Goal: Task Accomplishment & Management: Manage account settings

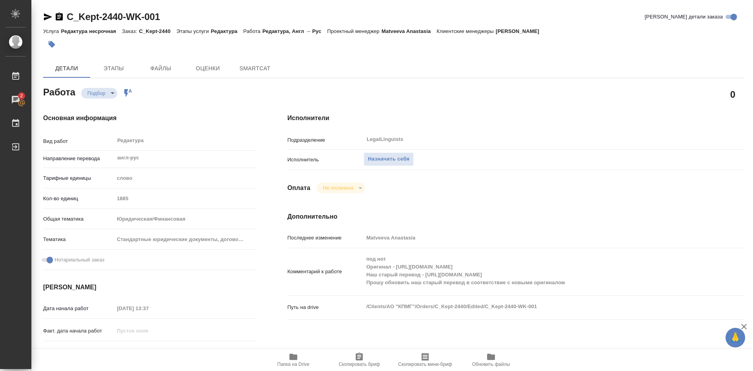
type textarea "x"
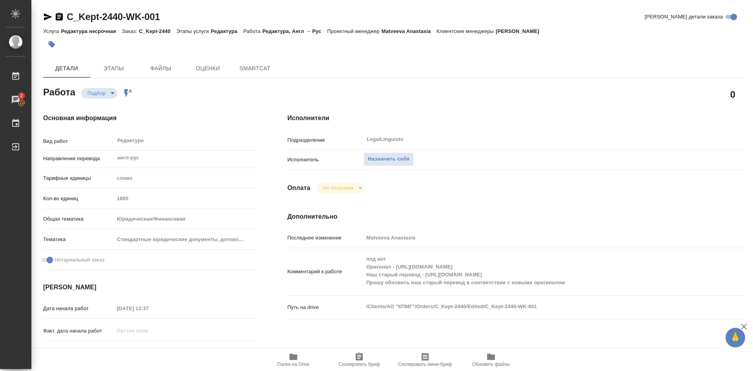
type textarea "x"
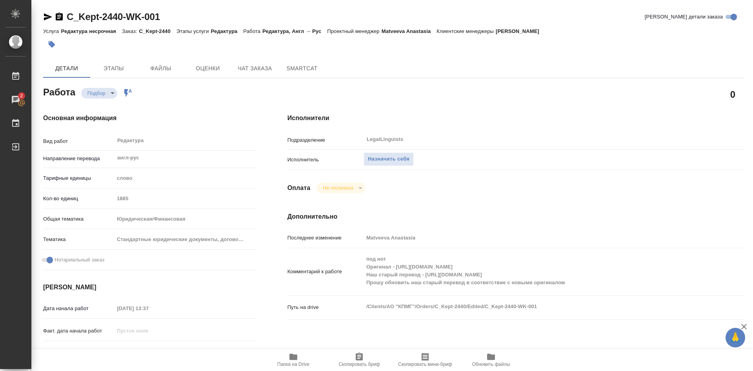
type textarea "x"
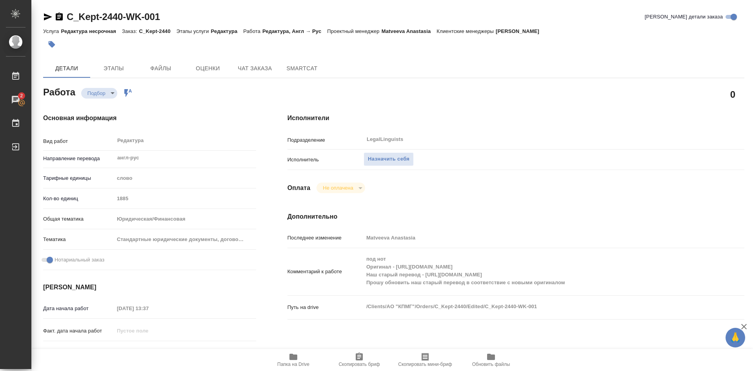
type textarea "x"
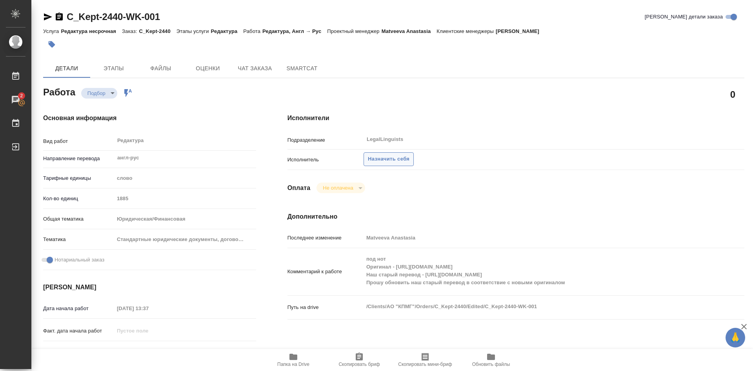
click at [389, 159] on span "Назначить себя" at bounding box center [389, 159] width 42 height 9
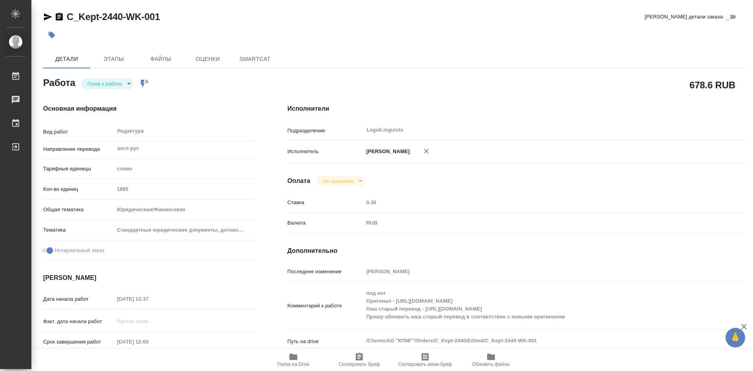
type textarea "x"
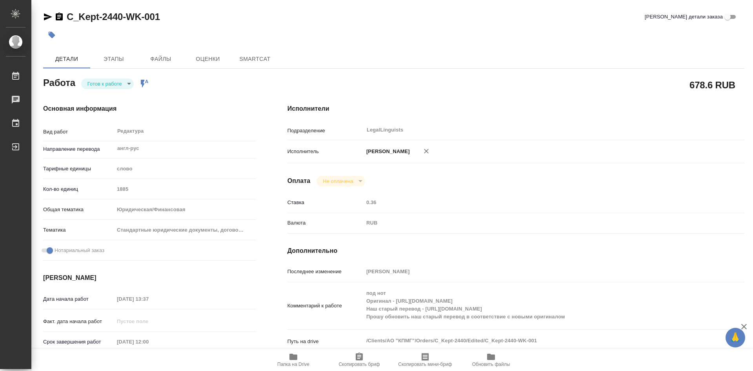
type textarea "x"
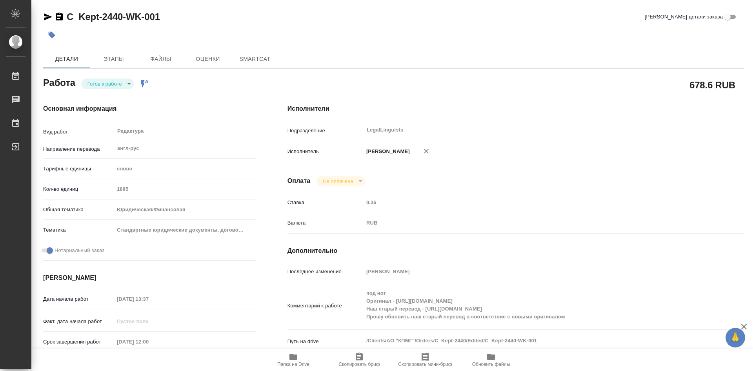
type textarea "x"
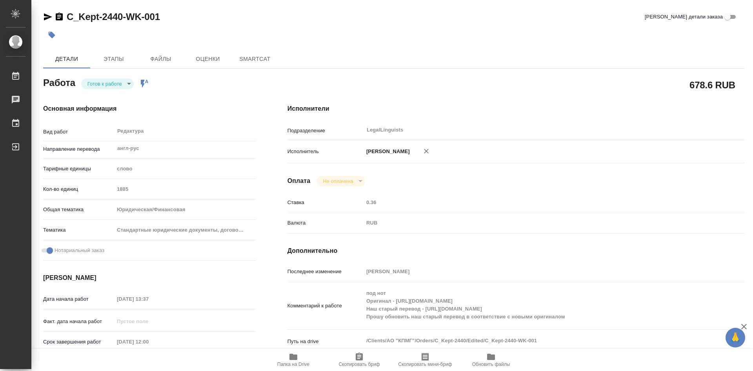
type textarea "x"
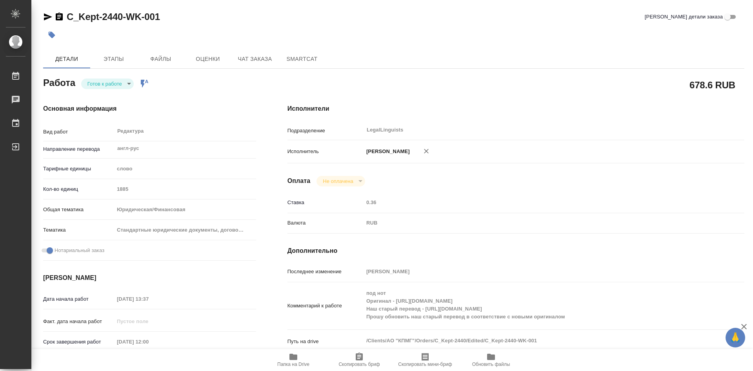
type textarea "x"
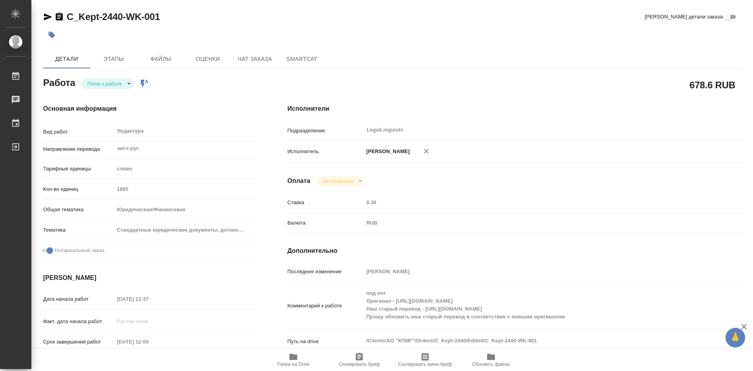
type textarea "x"
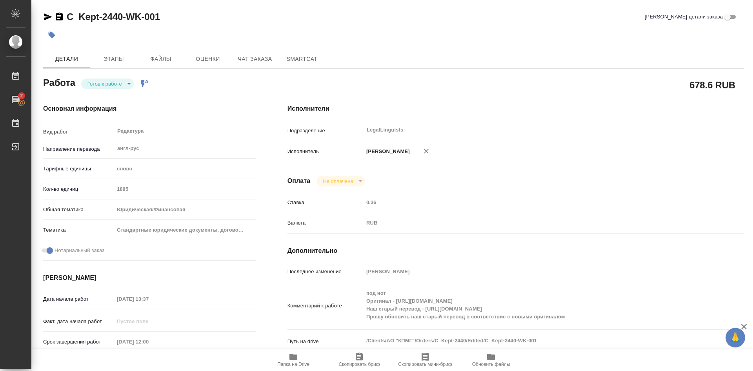
scroll to position [78, 0]
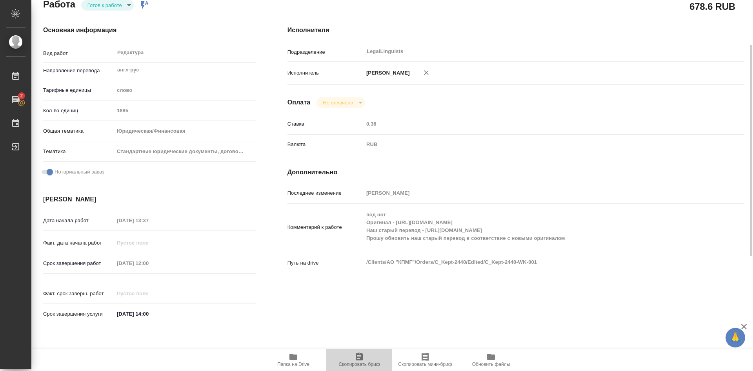
click at [359, 353] on icon "button" at bounding box center [359, 356] width 7 height 8
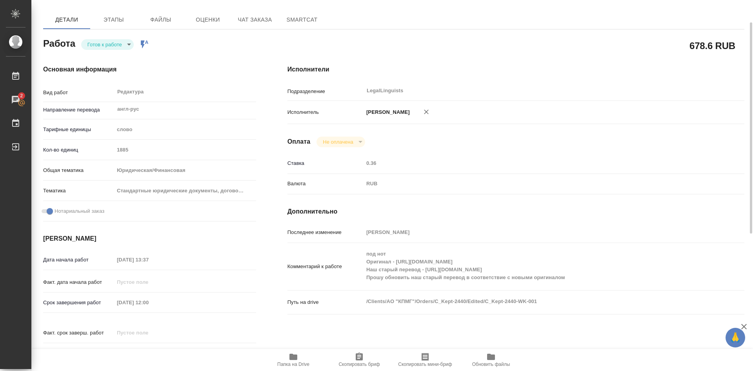
scroll to position [0, 0]
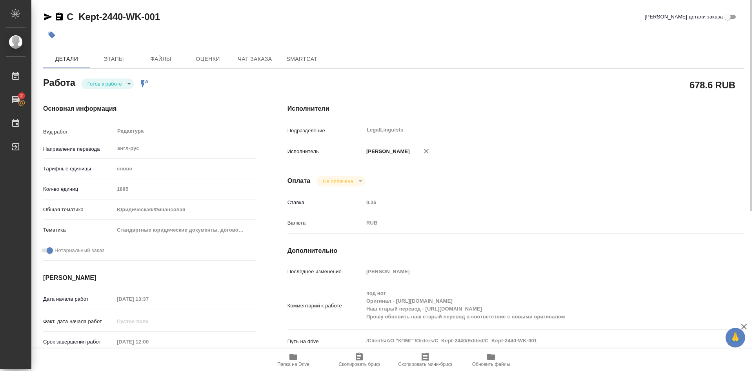
click at [295, 358] on icon "button" at bounding box center [293, 356] width 8 height 6
